Goal: Task Accomplishment & Management: Manage account settings

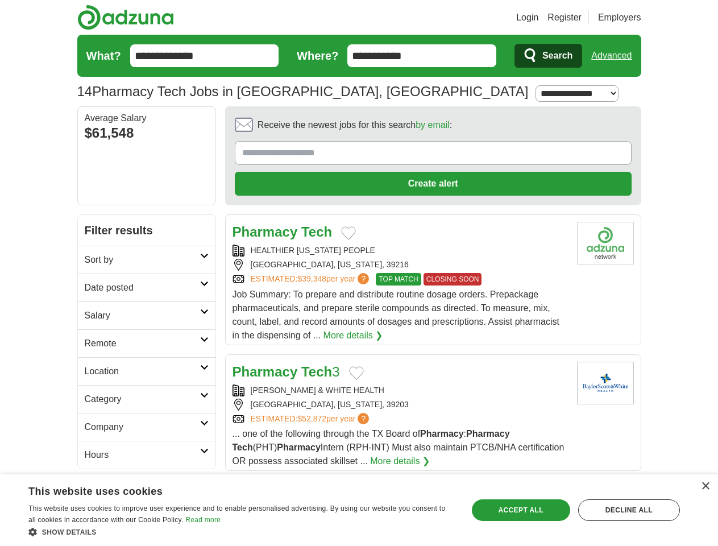
click at [538, 18] on link "Login" at bounding box center [527, 18] width 22 height 14
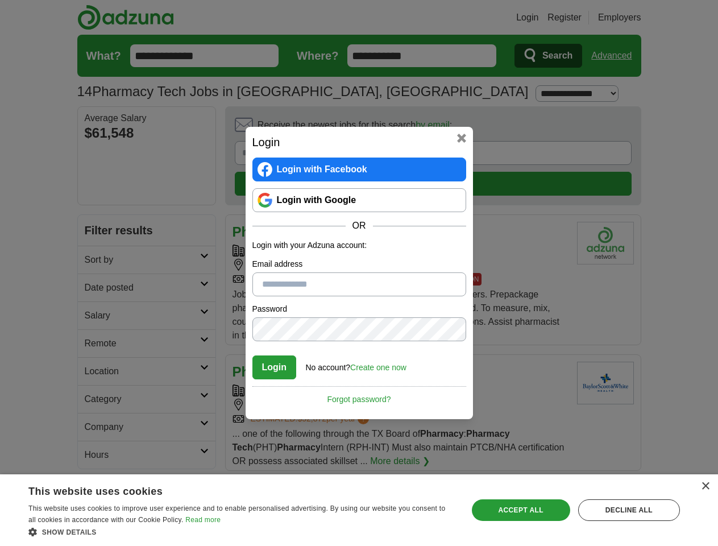
click at [633, 18] on div "Login Login with Facebook Login with Google OR Login with your Adzuna account: …" at bounding box center [359, 273] width 718 height 546
click at [616, 56] on div "Login Login with Facebook Login with Google OR Login with your Adzuna account: …" at bounding box center [359, 273] width 718 height 546
click at [401, 128] on div "Login Login with Facebook Login with Google OR Login with your Adzuna account: …" at bounding box center [359, 273] width 227 height 292
click at [664, 128] on div "Login Login with Facebook Login with Google OR Login with your Adzuna account: …" at bounding box center [359, 273] width 718 height 546
click at [95, 205] on div "Login Login with Facebook Login with Google OR Login with your Adzuna account: …" at bounding box center [359, 273] width 718 height 546
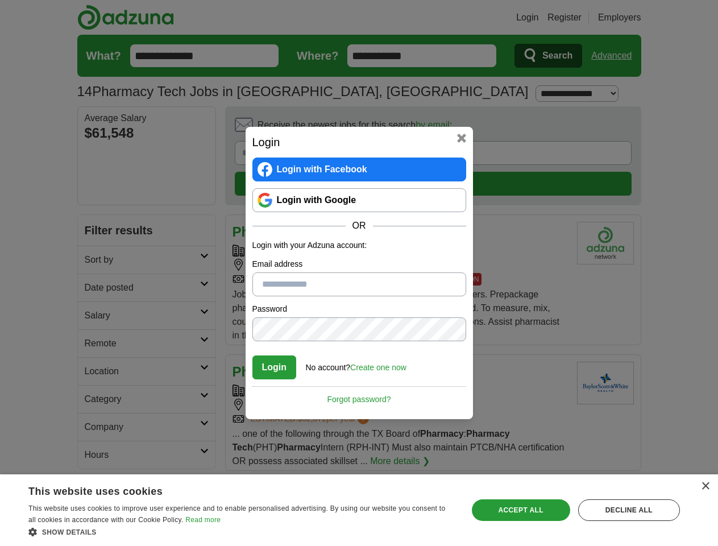
click at [95, 232] on div "Login Login with Facebook Login with Google OR Login with your Adzuna account: …" at bounding box center [359, 273] width 718 height 546
click at [95, 260] on div "Login Login with Facebook Login with Google OR Login with your Adzuna account: …" at bounding box center [359, 273] width 718 height 546
click at [95, 288] on div "Login Login with Facebook Login with Google OR Login with your Adzuna account: …" at bounding box center [359, 273] width 718 height 546
click at [95, 316] on div "Login Login with Facebook Login with Google OR Login with your Adzuna account: …" at bounding box center [359, 273] width 718 height 546
